Goal: Navigation & Orientation: Find specific page/section

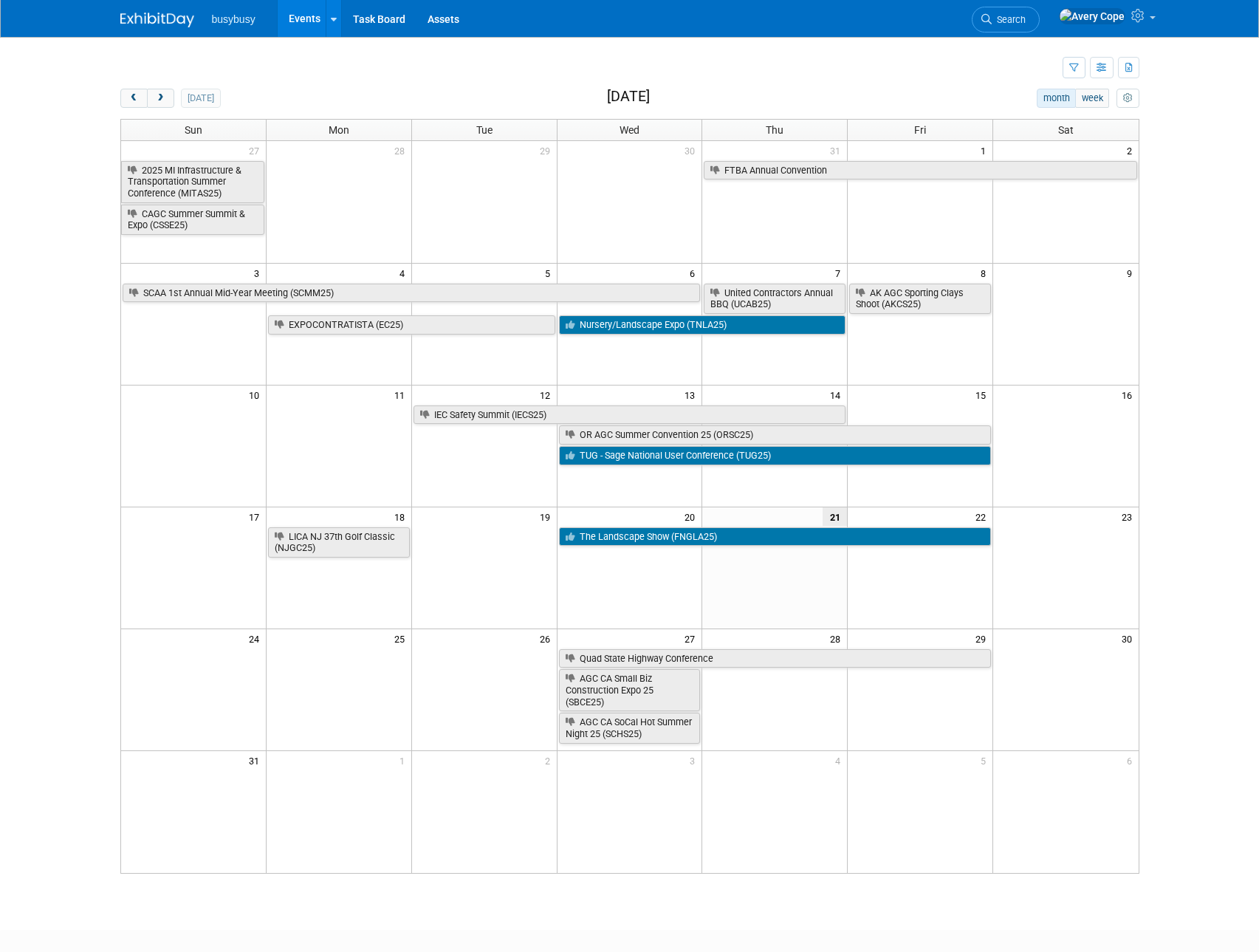
click at [465, 86] on div "New Event Duplicate Event Warning There is another event in your workspace with…" at bounding box center [630, 470] width 1041 height 866
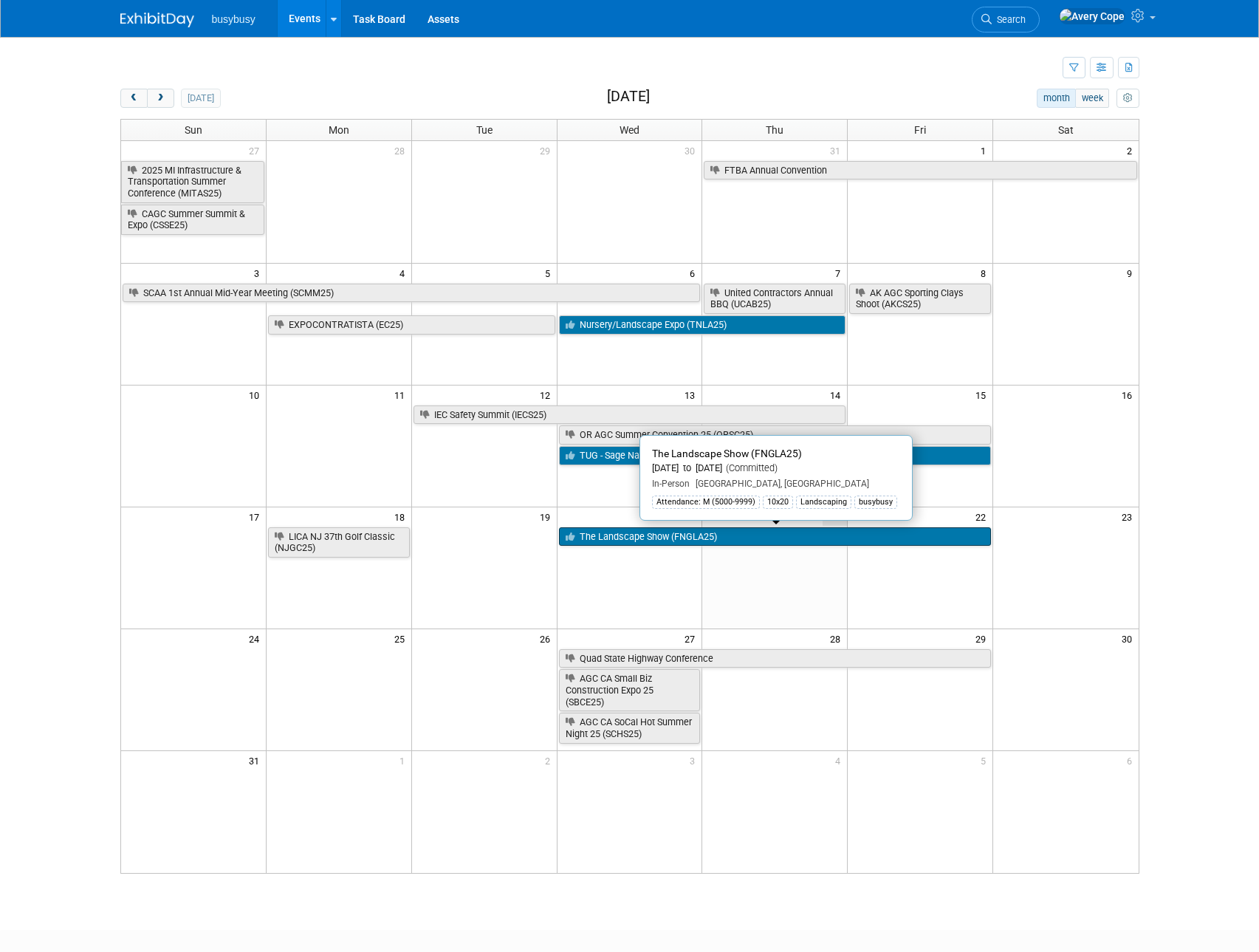
click at [677, 533] on link "The Landscape Show (FNGLA25)" at bounding box center [775, 537] width 433 height 19
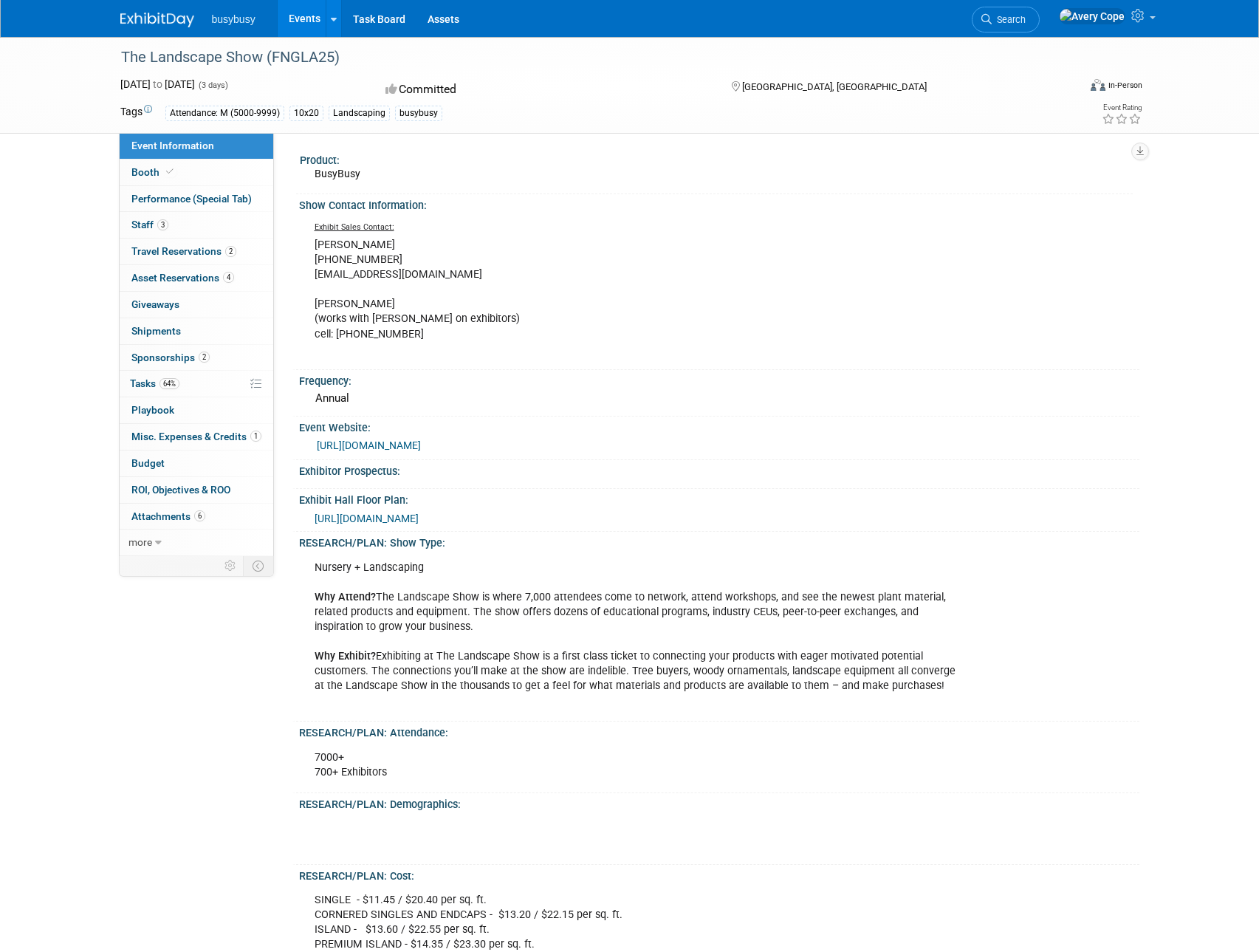
click at [42, 364] on div "The Landscape Show (FNGLA25) Aug 20, 2025 to Aug 22, 2025 (3 days) Aug 20, 2025…" at bounding box center [629, 809] width 1259 height 1545
click at [214, 178] on link "Booth" at bounding box center [197, 172] width 154 height 26
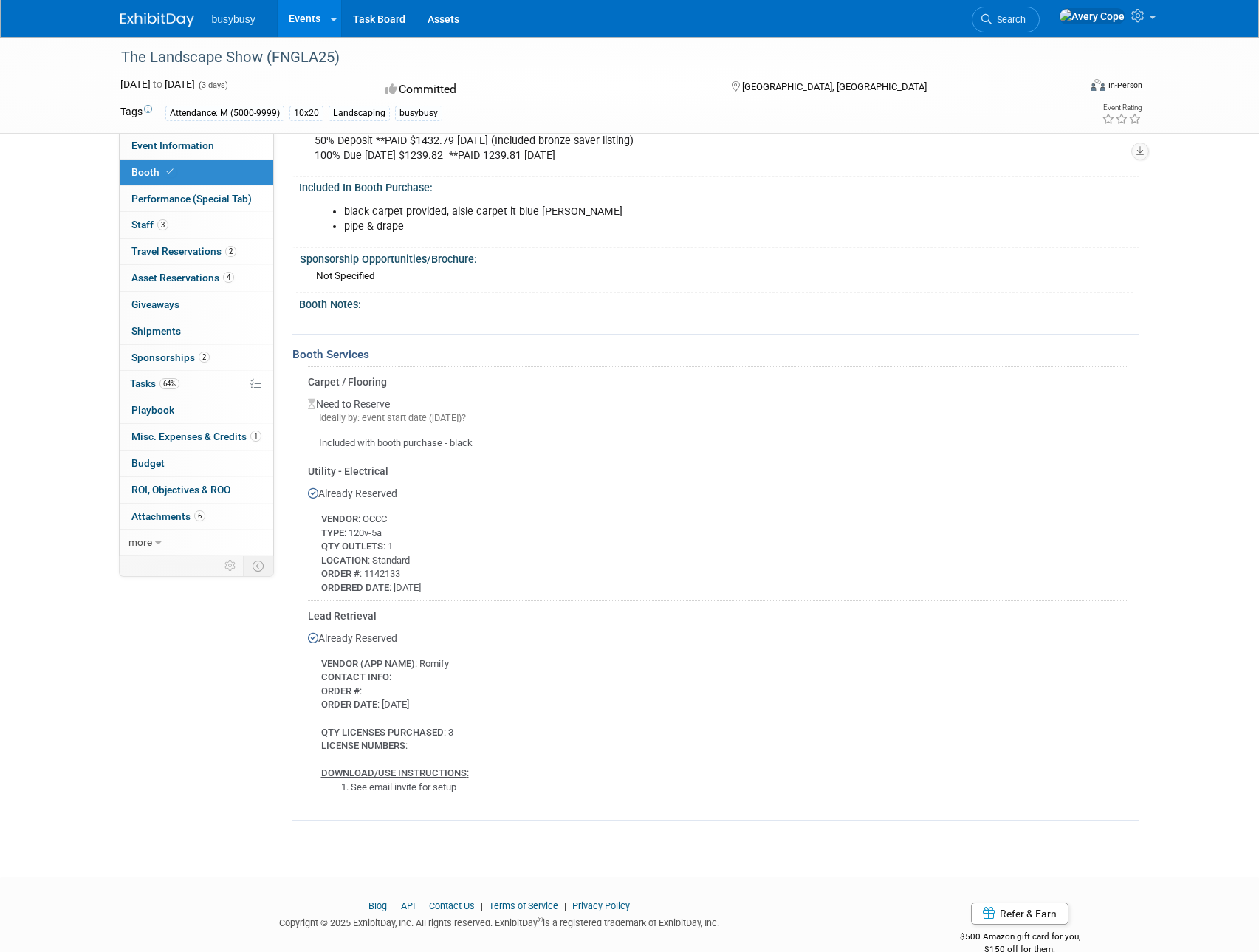
scroll to position [429, 0]
